Goal: Task Accomplishment & Management: Use online tool/utility

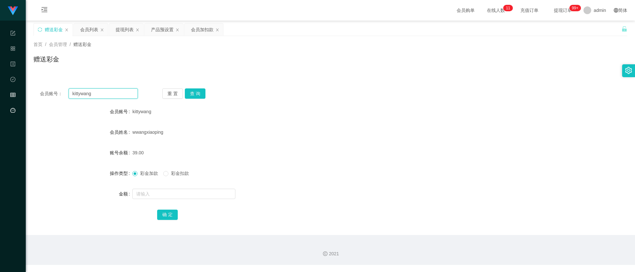
drag, startPoint x: 108, startPoint y: 94, endPoint x: 1, endPoint y: 98, distance: 107.6
click at [8, 97] on section "工作台代理端 系统配置 产品管理 内容中心 数据中心 会员管理 平台首页 保存配置 重置配置 整体风格设置 主题色 导航设置 内容区域宽度 定宽 固定Head…" at bounding box center [317, 132] width 635 height 265
paste input "James123456"
type input "James123456"
drag, startPoint x: 203, startPoint y: 97, endPoint x: 190, endPoint y: 105, distance: 15.2
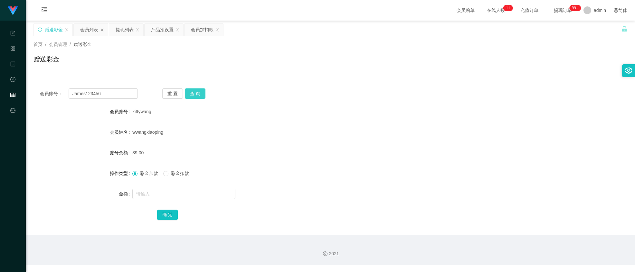
click at [201, 97] on button "查 询" at bounding box center [195, 94] width 21 height 10
click at [155, 197] on input "text" at bounding box center [183, 194] width 103 height 10
type input "16"
click at [170, 213] on button "确 定" at bounding box center [167, 215] width 21 height 10
click at [98, 93] on input "James123456" at bounding box center [103, 94] width 69 height 10
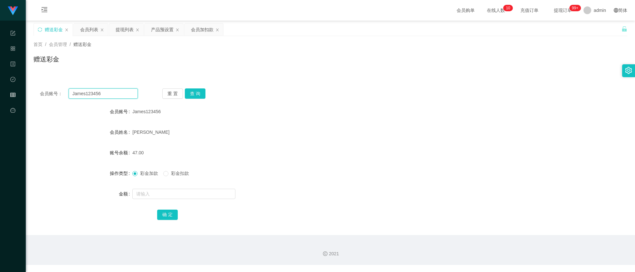
click at [98, 93] on input "James123456" at bounding box center [103, 94] width 69 height 10
paste input "kittywang"
type input "kittywang"
click at [187, 91] on button "查 询" at bounding box center [195, 94] width 21 height 10
click at [120, 27] on div "提现列表" at bounding box center [125, 30] width 18 height 12
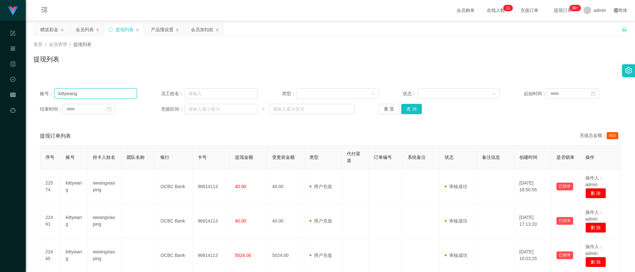
click at [115, 94] on input "kittywang" at bounding box center [95, 94] width 82 height 10
click at [410, 107] on button "查 询" at bounding box center [411, 109] width 21 height 10
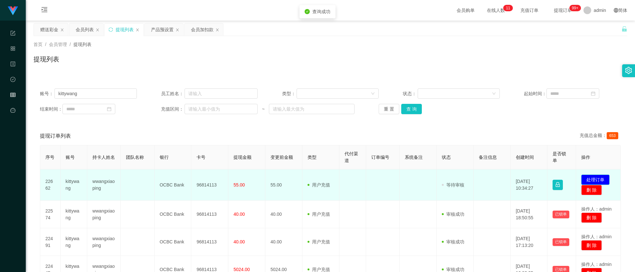
drag, startPoint x: 590, startPoint y: 178, endPoint x: 555, endPoint y: 170, distance: 36.6
click at [590, 178] on button "处理订单" at bounding box center [595, 180] width 28 height 10
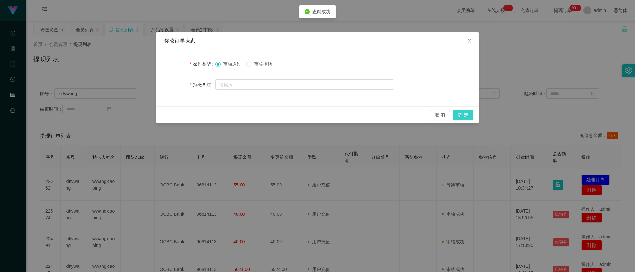
click at [456, 119] on button "确 定" at bounding box center [463, 115] width 21 height 10
